Goal: Task Accomplishment & Management: Manage account settings

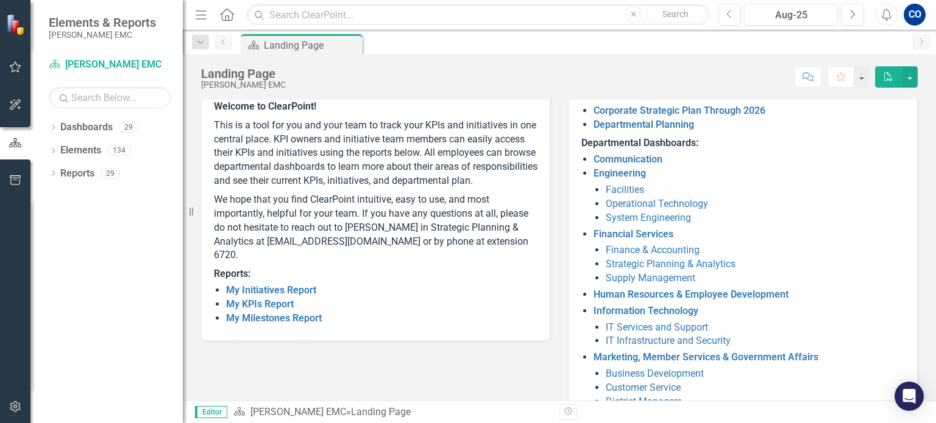
scroll to position [124, 0]
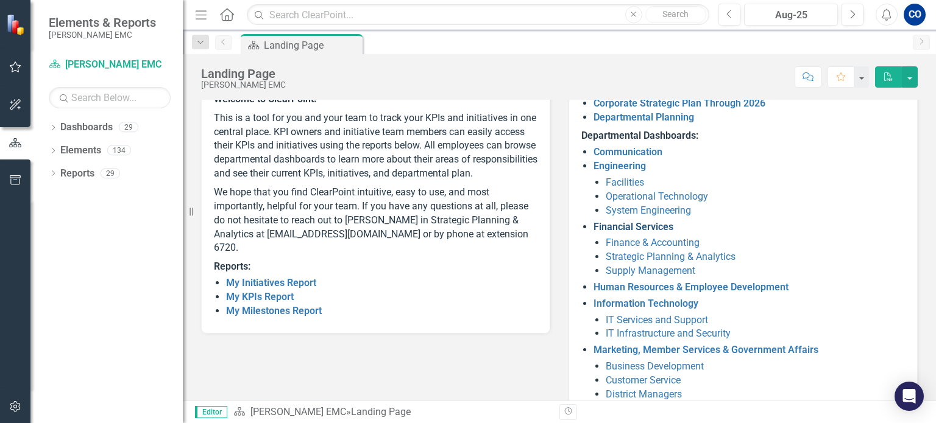
click at [596, 228] on link "Financial Services" at bounding box center [633, 227] width 80 height 12
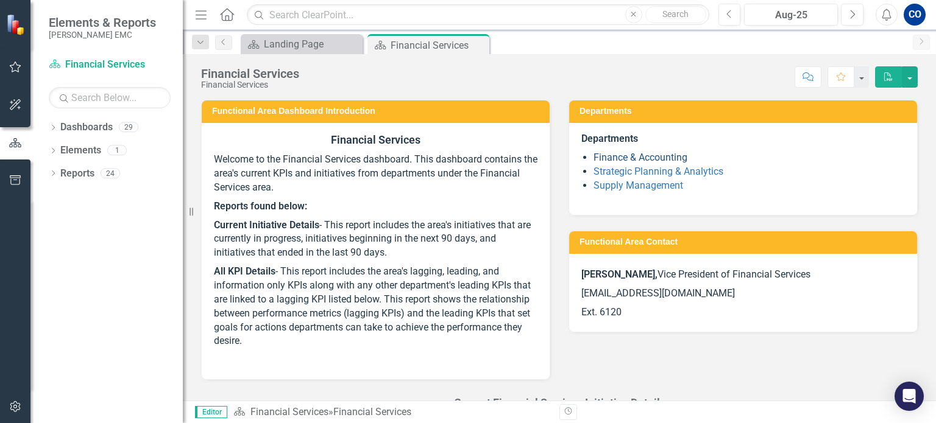
click at [670, 160] on link "Finance & Accounting" at bounding box center [640, 158] width 94 height 12
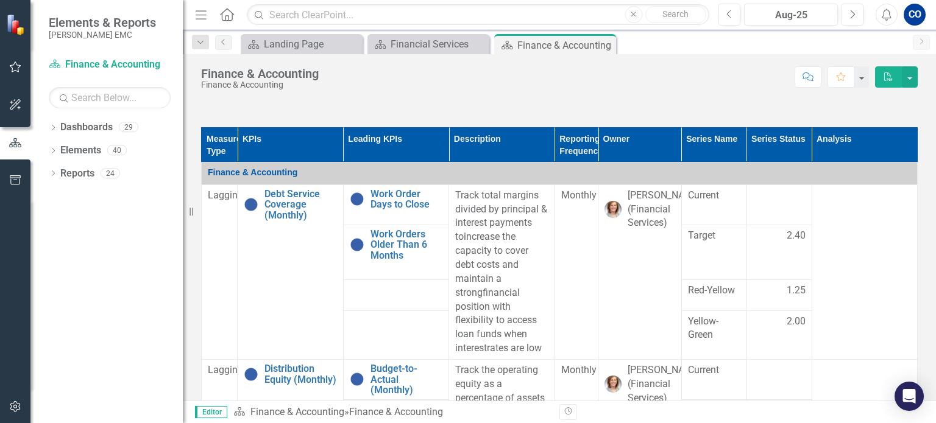
scroll to position [712, 0]
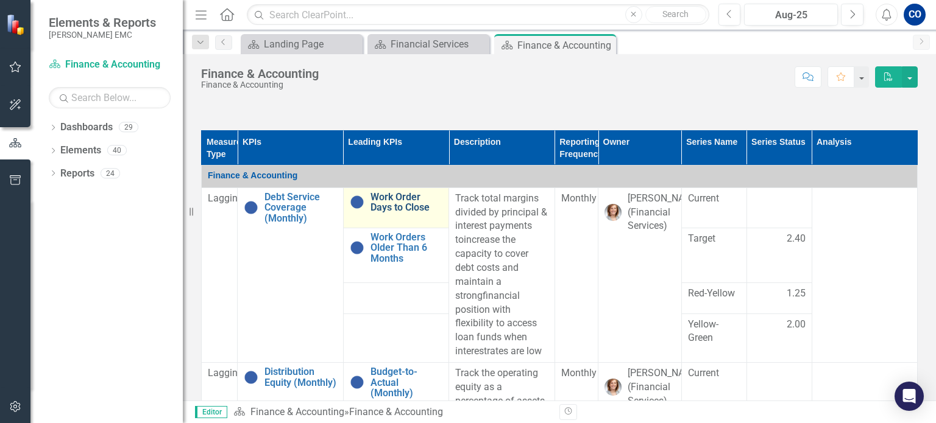
click at [380, 204] on link "Work Order Days to Close" at bounding box center [406, 202] width 72 height 21
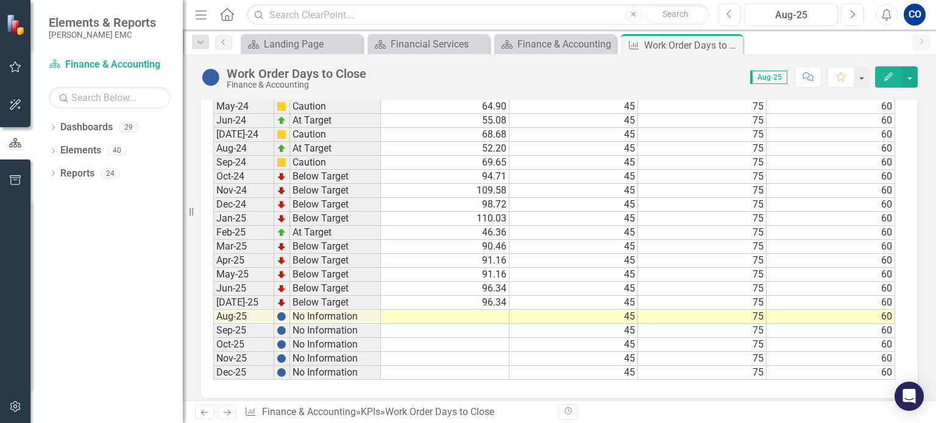
scroll to position [1165, 0]
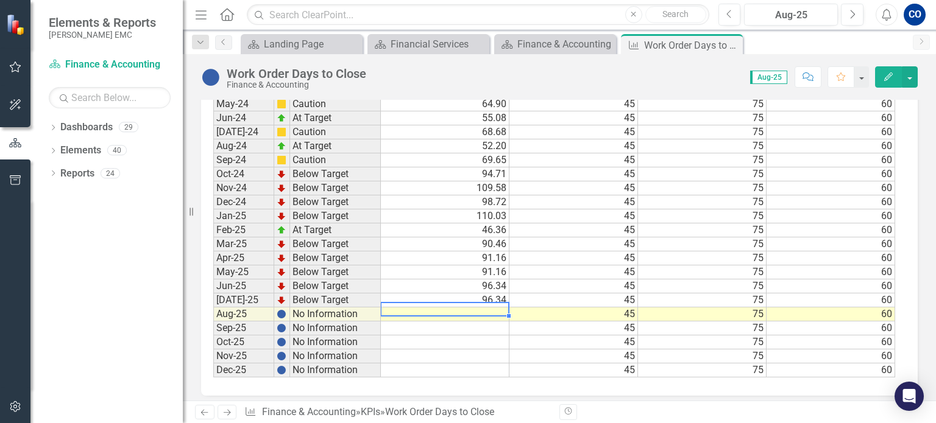
click at [480, 308] on td at bounding box center [445, 315] width 129 height 14
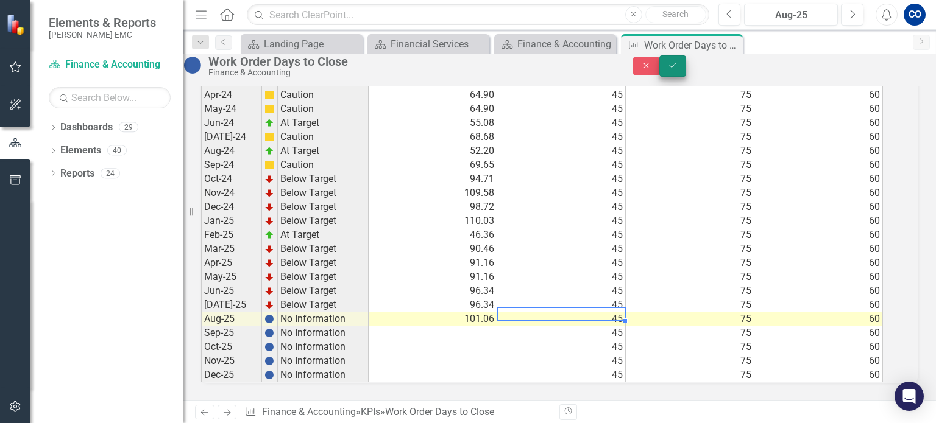
type textarea "45"
click at [686, 71] on button "Save" at bounding box center [672, 65] width 27 height 21
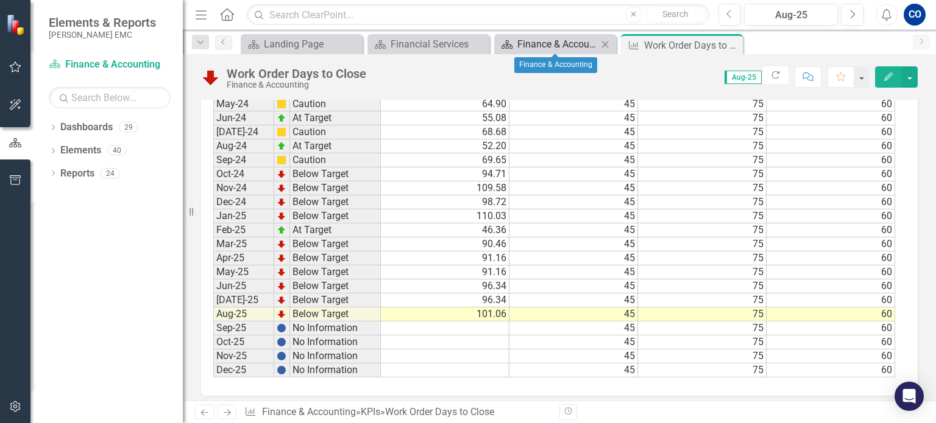
click at [556, 38] on div "Finance & Accounting" at bounding box center [557, 44] width 80 height 15
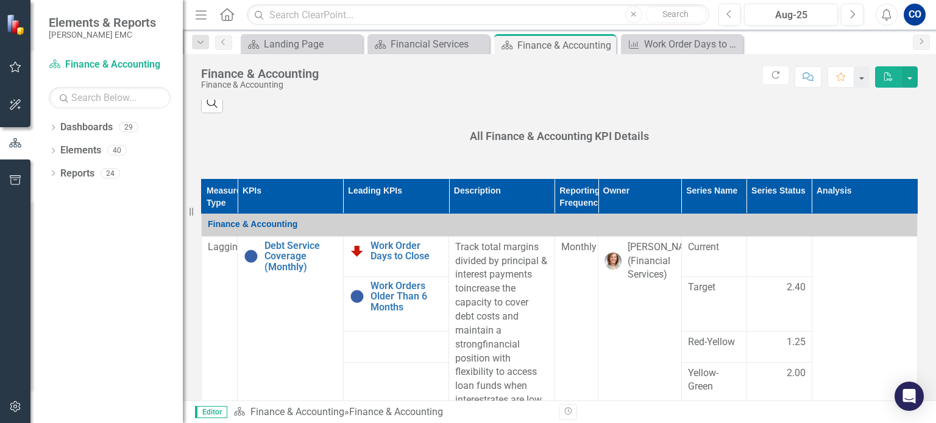
scroll to position [673, 0]
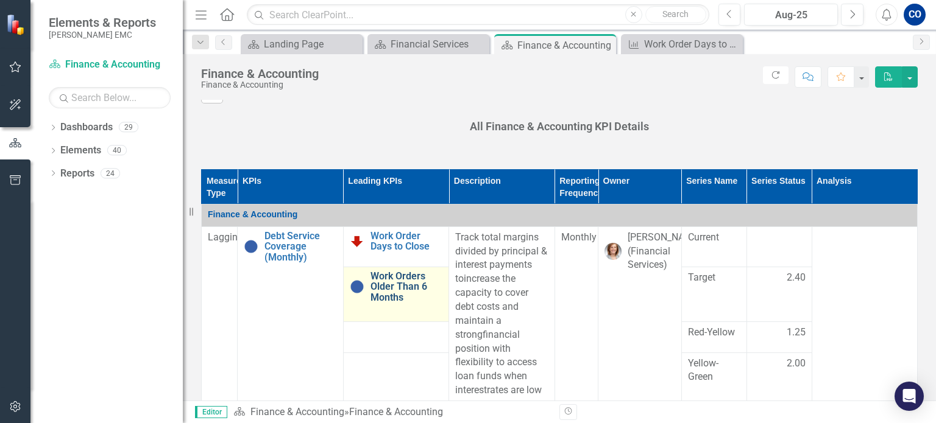
click at [390, 287] on link "Work Orders Older Than 6 Months" at bounding box center [406, 287] width 72 height 32
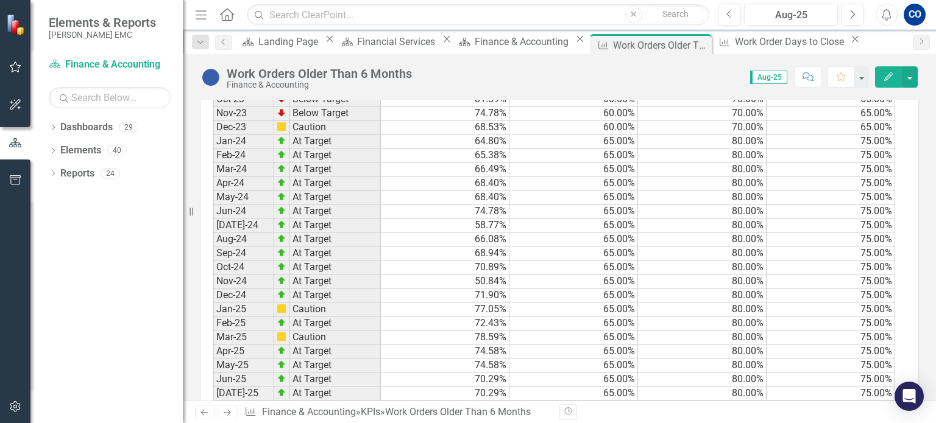
scroll to position [1177, 0]
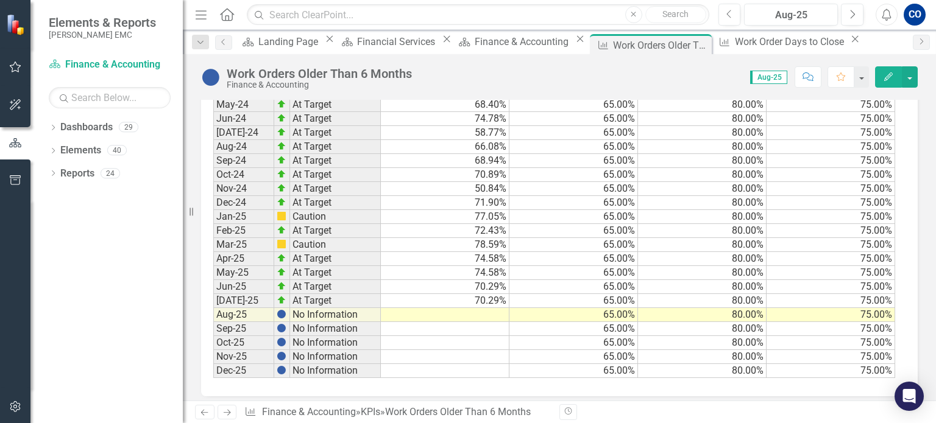
click at [480, 308] on td at bounding box center [445, 315] width 129 height 14
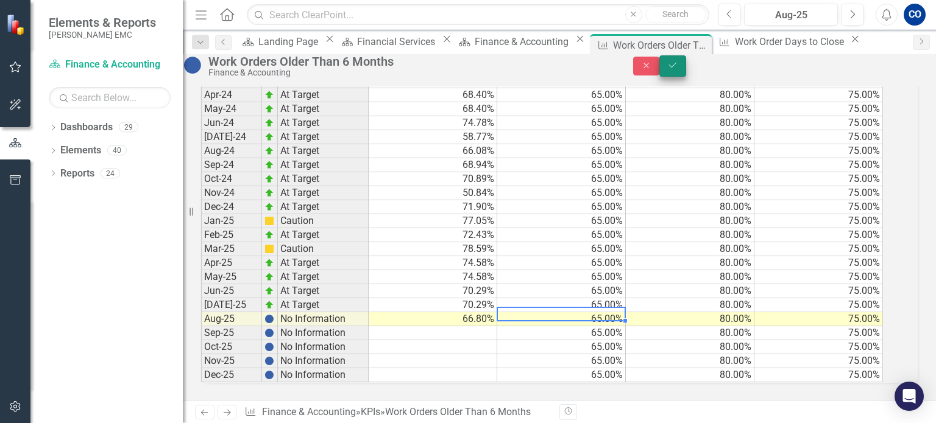
type textarea "65"
click at [678, 68] on icon "Save" at bounding box center [672, 65] width 11 height 9
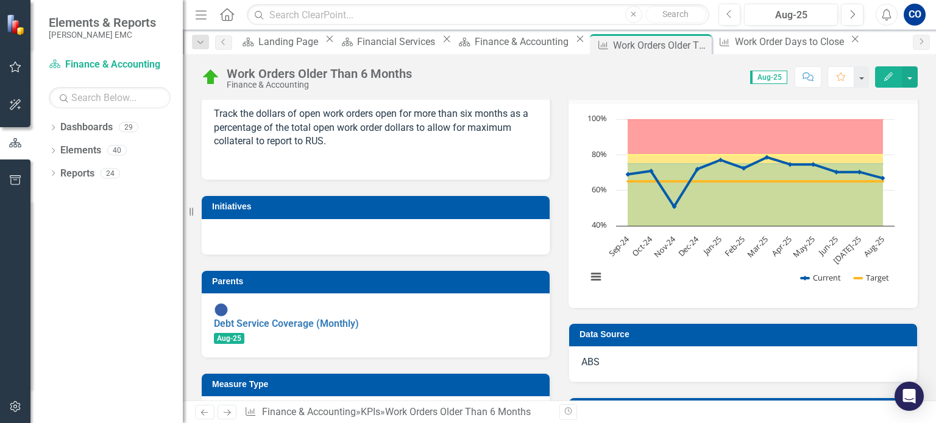
scroll to position [0, 0]
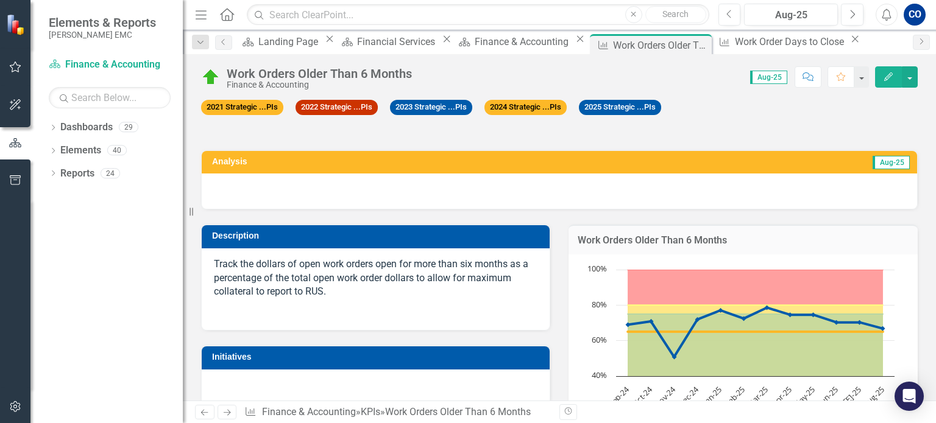
click at [774, 76] on span "Aug-25" at bounding box center [768, 77] width 37 height 13
click at [780, 80] on span "Aug-25" at bounding box center [768, 77] width 37 height 13
click at [775, 77] on span "Aug-25" at bounding box center [768, 77] width 37 height 13
click at [810, 14] on div "Aug-25" at bounding box center [790, 15] width 85 height 15
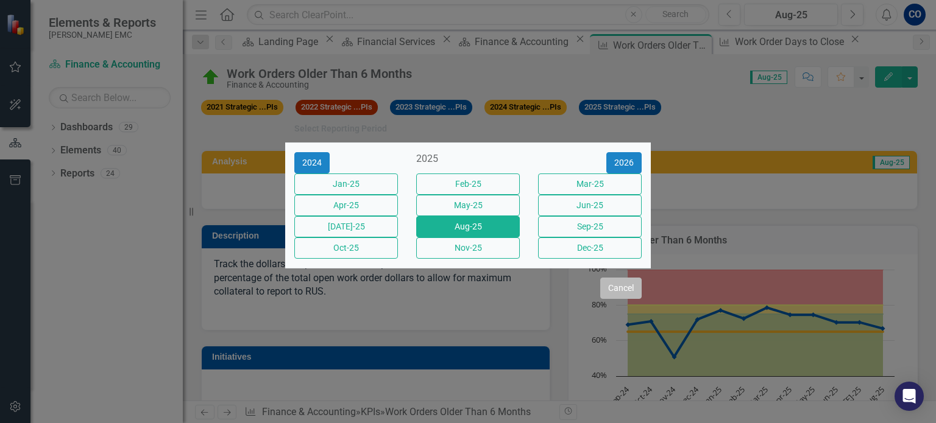
click at [621, 299] on button "Cancel" at bounding box center [620, 288] width 41 height 21
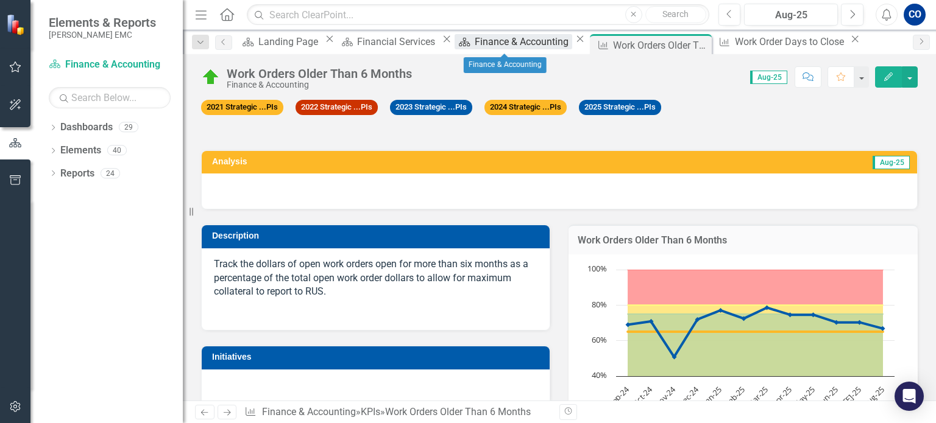
click at [507, 45] on div "Finance & Accounting" at bounding box center [523, 41] width 97 height 15
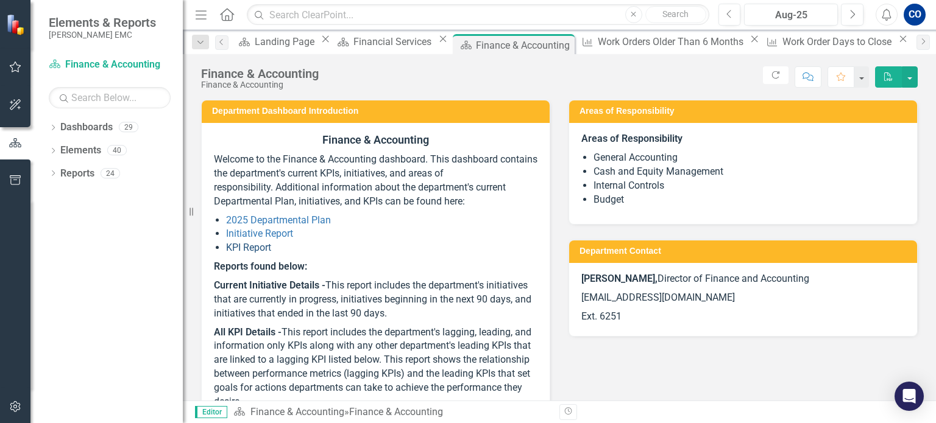
click at [255, 249] on link "KPI Report" at bounding box center [248, 248] width 45 height 12
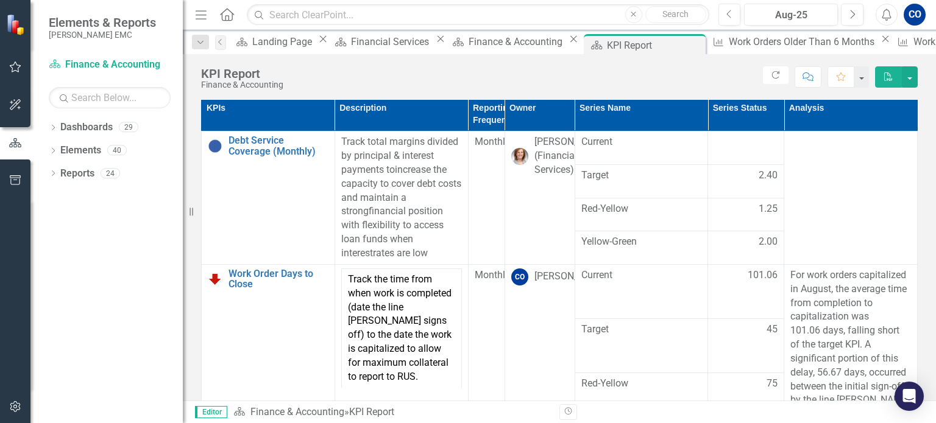
scroll to position [320, 0]
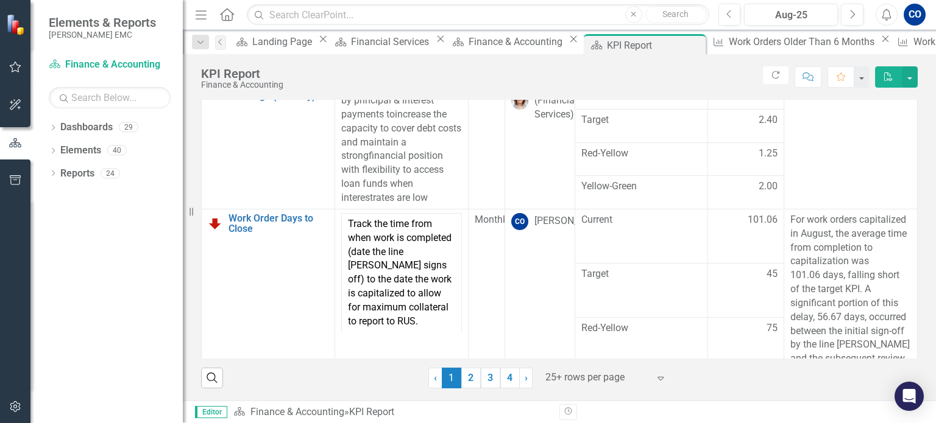
click at [456, 49] on div "Dashboard Finance & Accounting Close" at bounding box center [514, 41] width 133 height 15
click at [469, 44] on div "Finance & Accounting" at bounding box center [517, 41] width 97 height 15
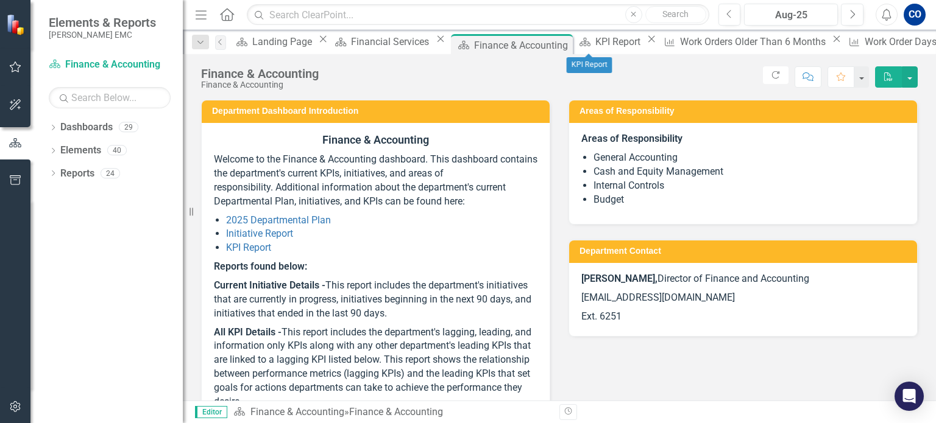
click at [645, 43] on icon "Close" at bounding box center [651, 39] width 12 height 10
click at [751, 43] on icon at bounding box center [754, 39] width 7 height 7
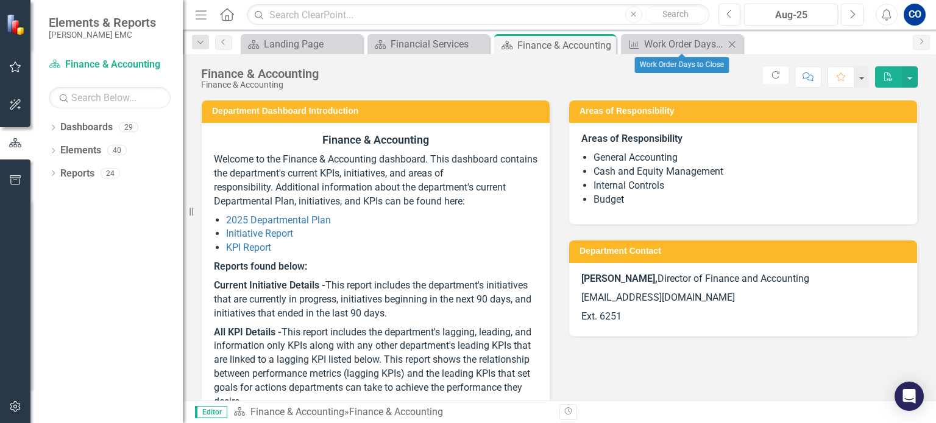
click at [732, 41] on icon "Close" at bounding box center [732, 45] width 12 height 10
